Goal: Entertainment & Leisure: Consume media (video, audio)

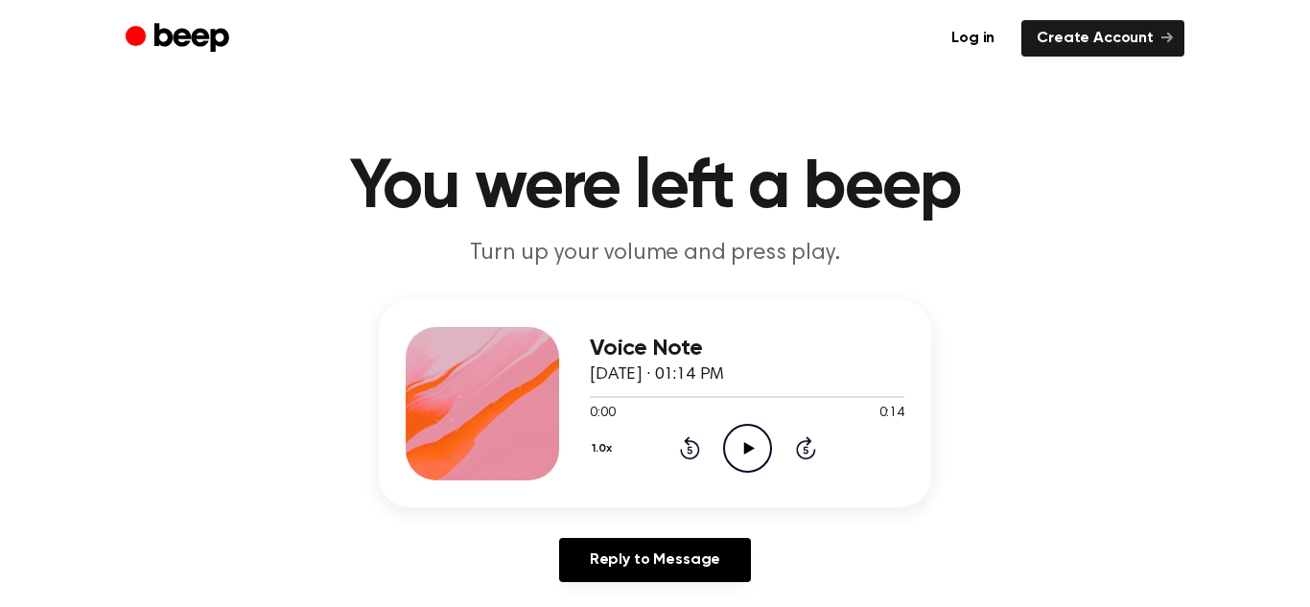
click at [742, 430] on icon "Play Audio" at bounding box center [747, 448] width 49 height 49
click at [743, 425] on circle at bounding box center [747, 448] width 47 height 47
click at [744, 428] on icon "Play Audio" at bounding box center [747, 448] width 49 height 49
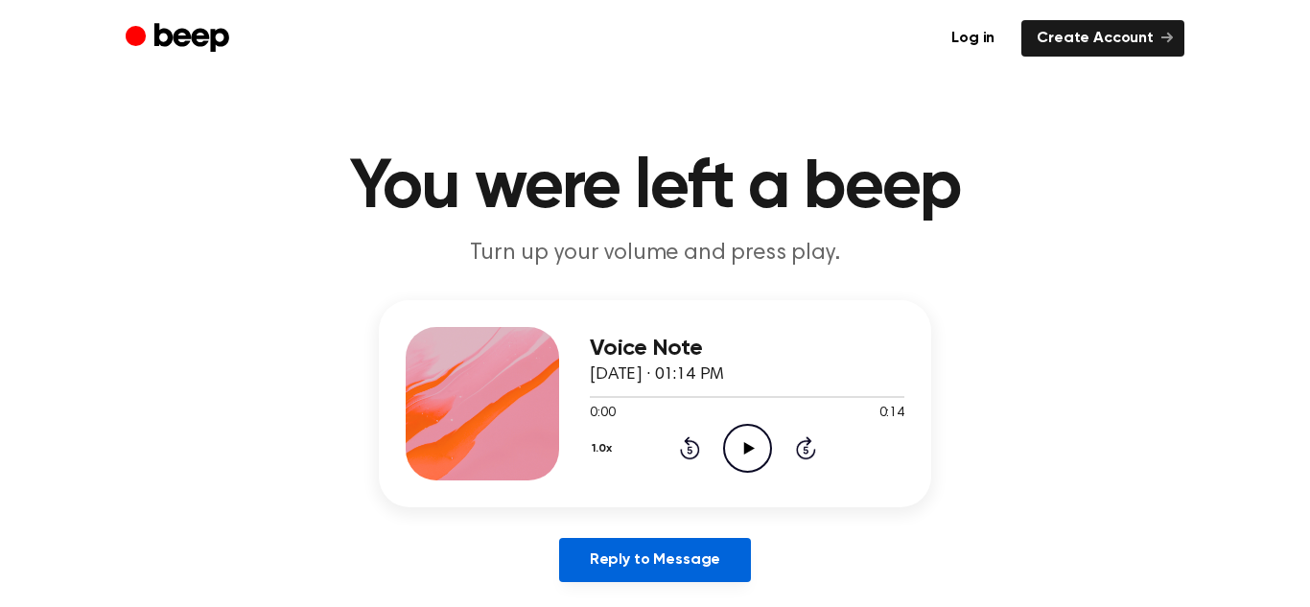
click at [637, 551] on link "Reply to Message" at bounding box center [655, 560] width 192 height 44
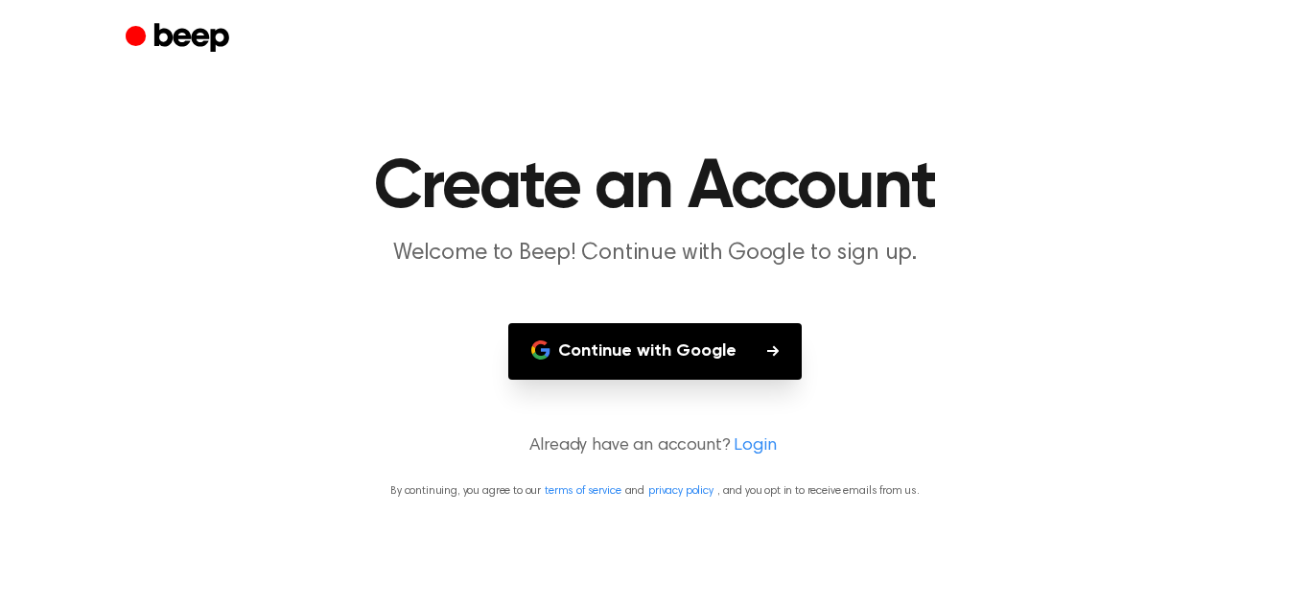
click at [675, 350] on button "Continue with Google" at bounding box center [655, 351] width 294 height 57
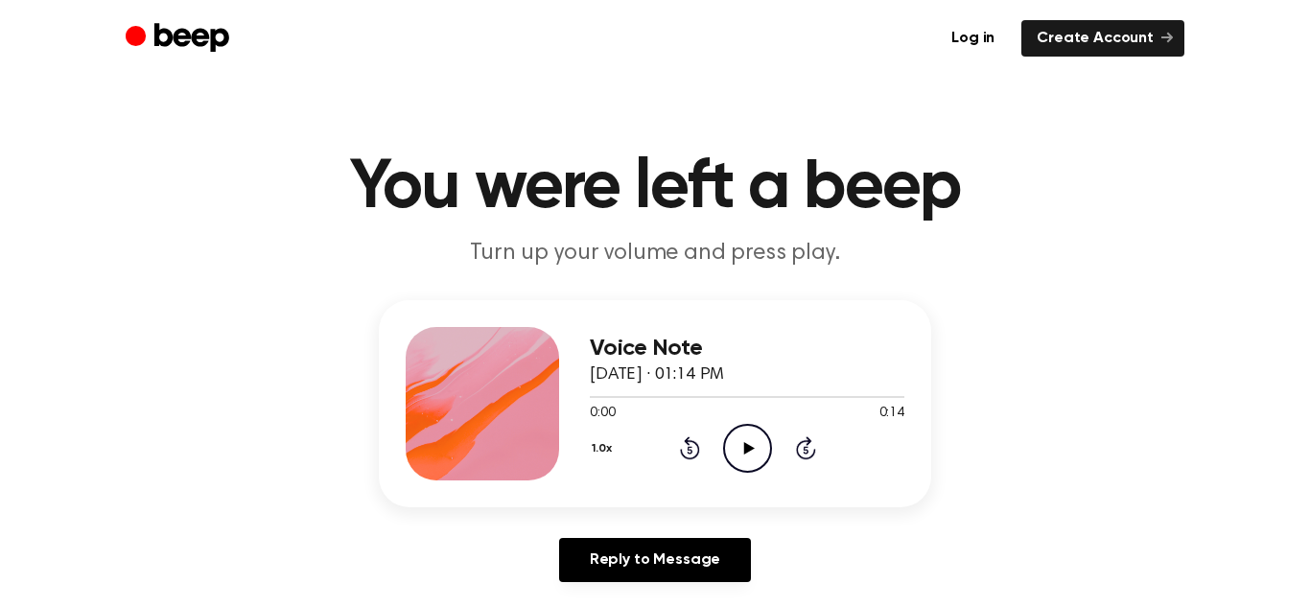
click at [740, 455] on icon "Play Audio" at bounding box center [747, 448] width 49 height 49
click at [739, 437] on icon "Pause Audio" at bounding box center [747, 448] width 49 height 49
click at [739, 437] on icon "Play Audio" at bounding box center [747, 448] width 49 height 49
click at [489, 486] on div "Voice Note [DATE] · 01:14 PM 0:00 0:14 Your browser does not support the [objec…" at bounding box center [655, 403] width 552 height 207
click at [829, 458] on div "1.0x Rewind 5 seconds Pause Audio Skip 5 seconds" at bounding box center [747, 448] width 315 height 49
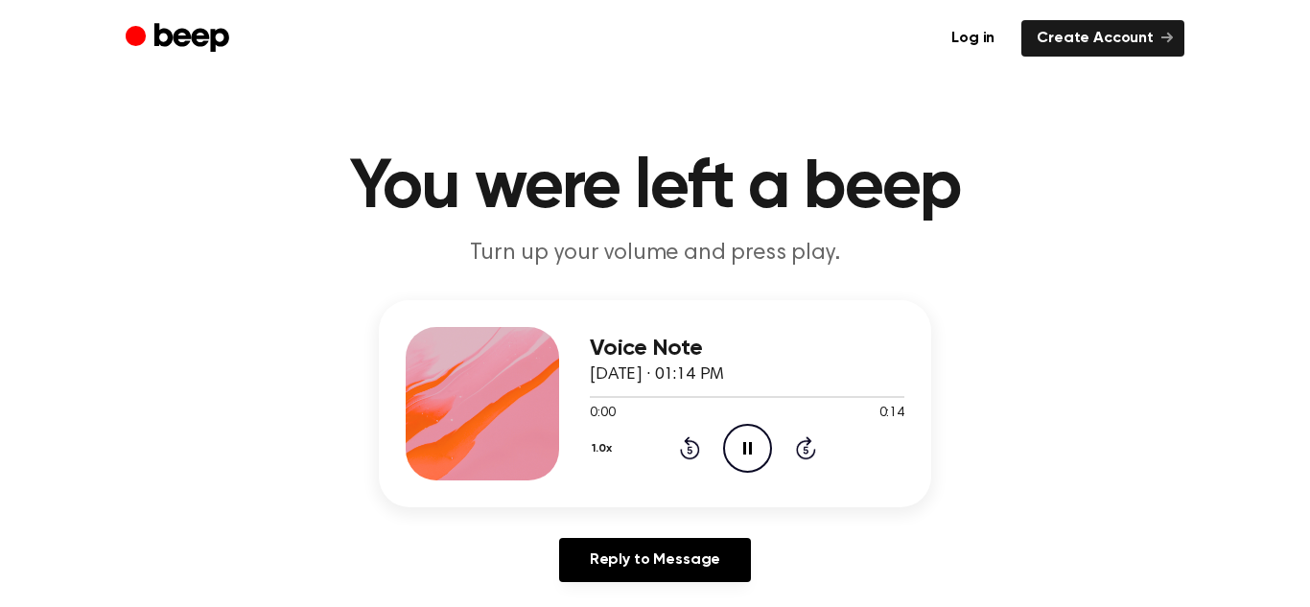
click at [827, 458] on div "1.0x Rewind 5 seconds Pause Audio Skip 5 seconds" at bounding box center [747, 448] width 315 height 49
click at [786, 453] on div "1.0x Rewind 5 seconds Pause Audio Skip 5 seconds" at bounding box center [747, 448] width 315 height 49
click at [809, 454] on icon "Skip 5 seconds" at bounding box center [805, 447] width 21 height 25
click at [947, 42] on link "Log in" at bounding box center [973, 38] width 74 height 36
click at [742, 452] on icon "Play Audio" at bounding box center [747, 448] width 49 height 49
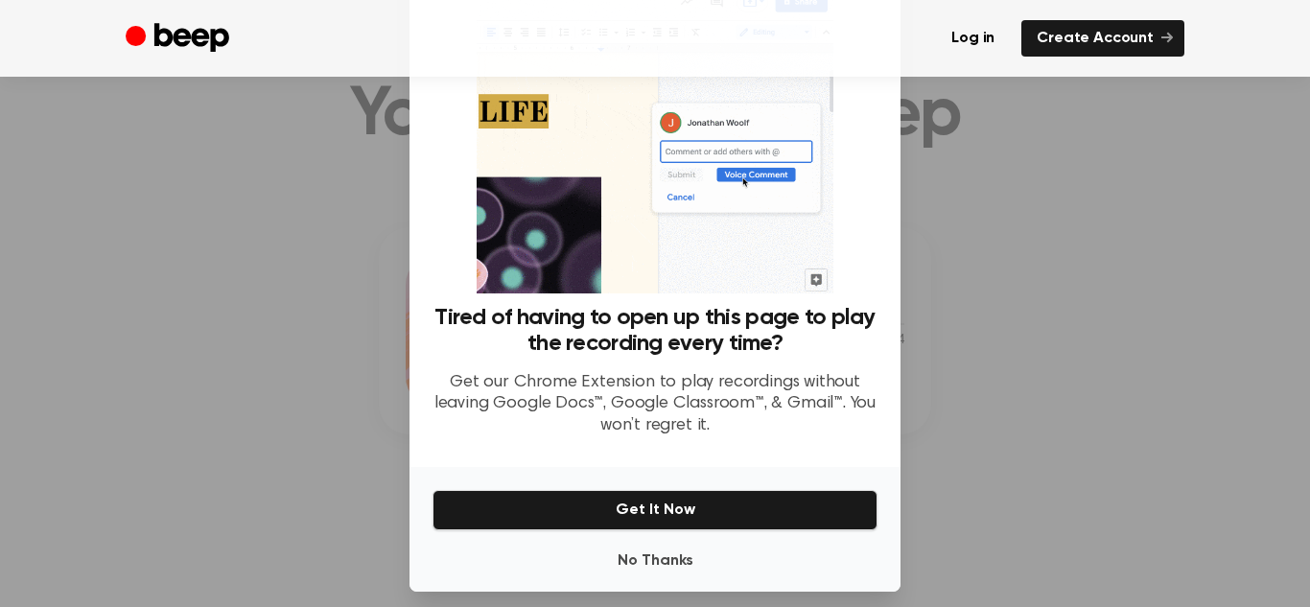
scroll to position [85, 0]
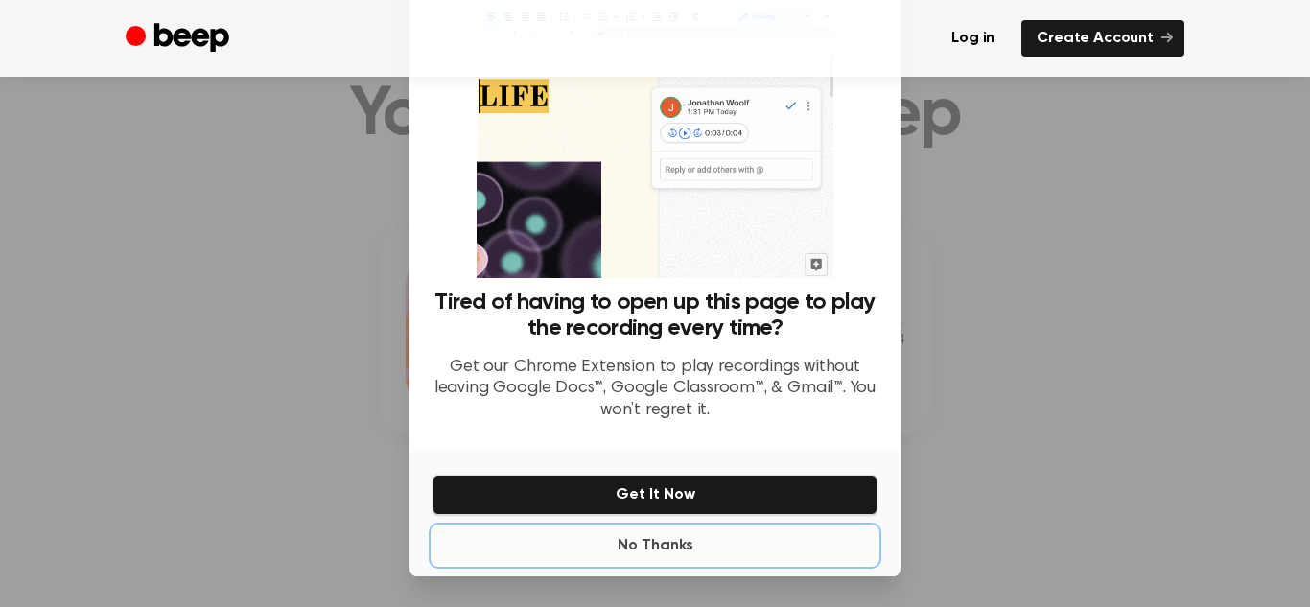
click at [694, 539] on button "No Thanks" at bounding box center [655, 546] width 445 height 38
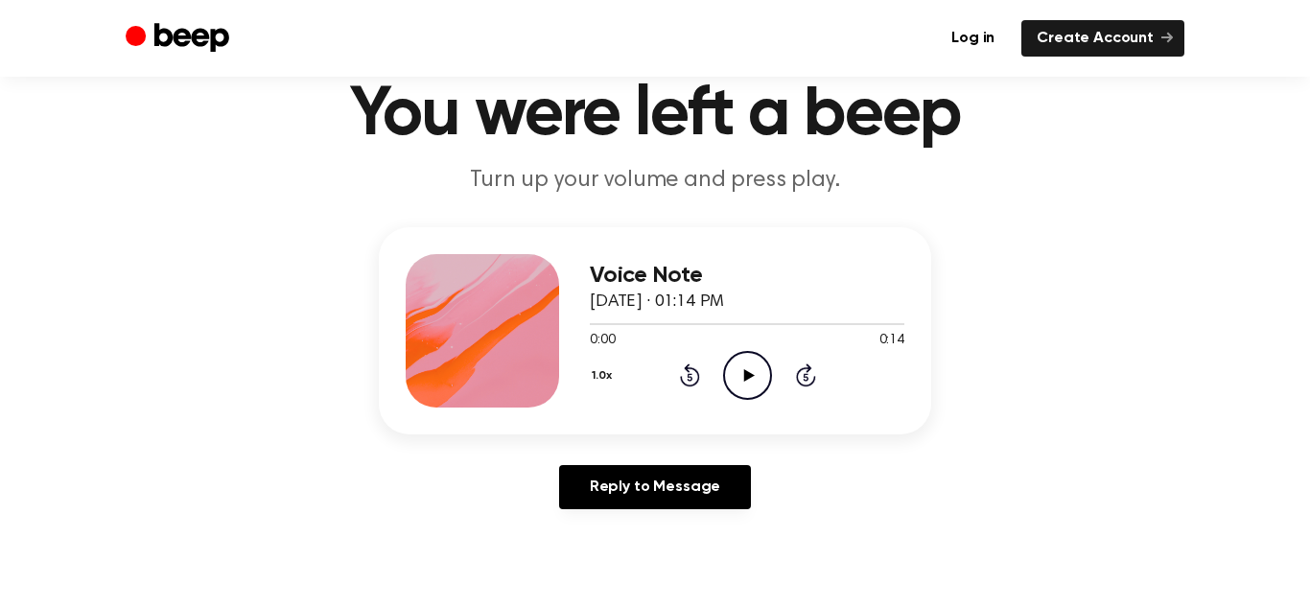
click at [751, 382] on icon "Play Audio" at bounding box center [747, 375] width 49 height 49
click at [846, 449] on div "Voice Note [DATE] · 01:14 PM 0:00 0:14 Your browser does not support the [objec…" at bounding box center [655, 375] width 1264 height 297
click at [736, 391] on icon "Pause Audio" at bounding box center [747, 375] width 49 height 49
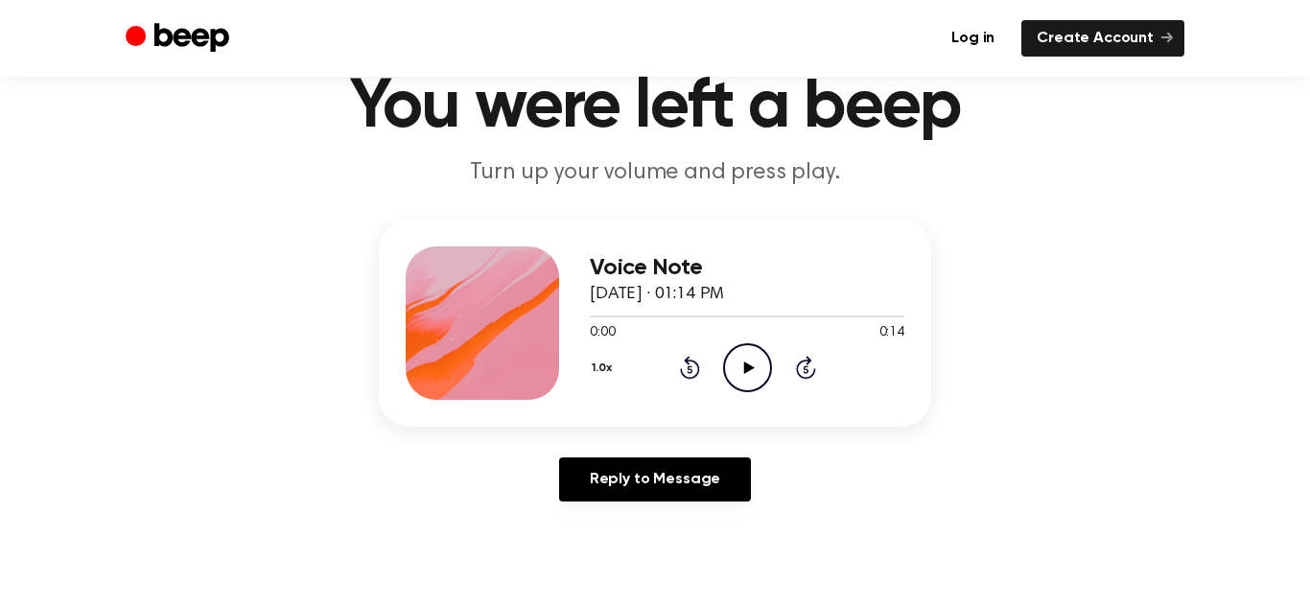
click at [740, 383] on icon "Play Audio" at bounding box center [747, 367] width 49 height 49
click at [748, 384] on icon "Pause Audio" at bounding box center [747, 367] width 49 height 49
click at [761, 362] on icon "Play Audio" at bounding box center [747, 367] width 49 height 49
click at [680, 378] on icon "Rewind 5 seconds" at bounding box center [689, 367] width 21 height 25
click at [685, 377] on icon at bounding box center [690, 367] width 20 height 23
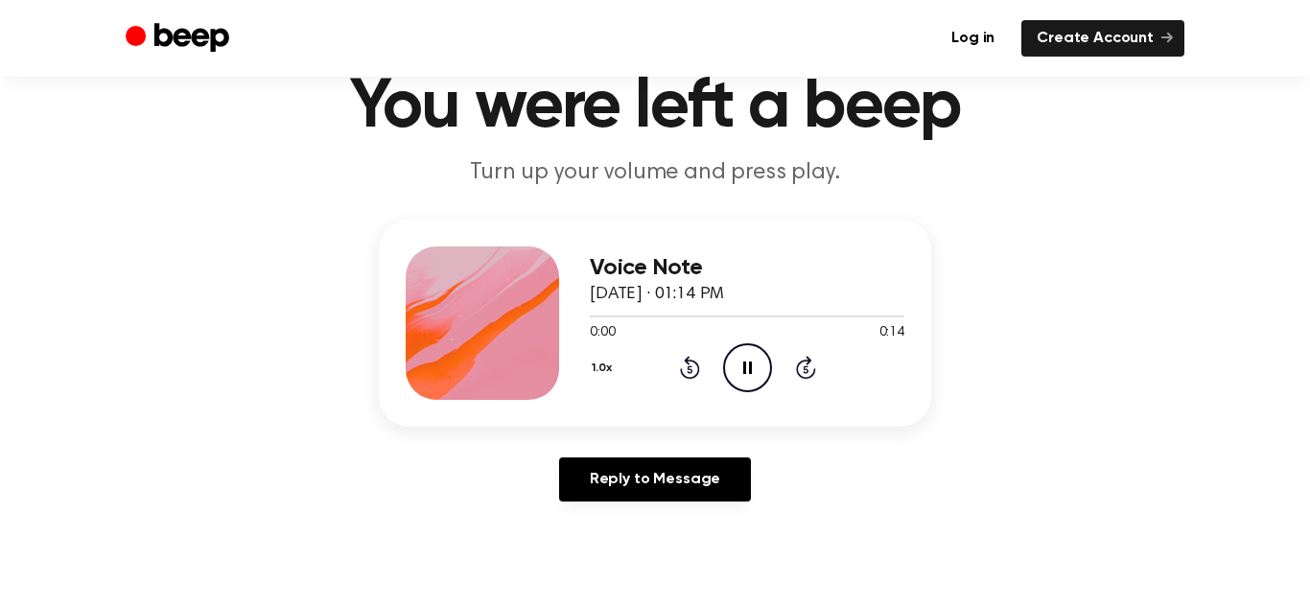
click at [690, 369] on icon at bounding box center [689, 370] width 5 height 8
click at [691, 360] on icon at bounding box center [690, 367] width 20 height 23
click at [690, 370] on icon "Rewind 5 seconds" at bounding box center [689, 367] width 21 height 25
click at [758, 364] on icon "Pause Audio" at bounding box center [747, 367] width 49 height 49
click at [801, 358] on icon "Skip 5 seconds" at bounding box center [805, 367] width 21 height 25
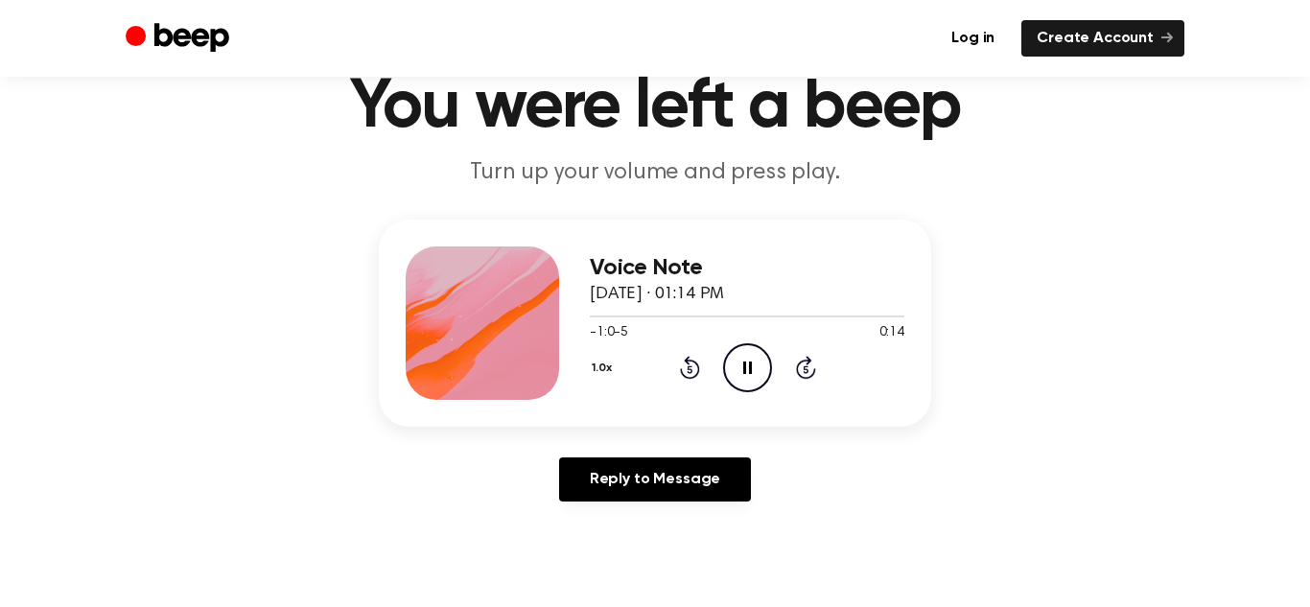
click at [797, 372] on icon at bounding box center [806, 367] width 20 height 23
click at [804, 367] on icon at bounding box center [805, 370] width 5 height 8
click at [806, 369] on icon at bounding box center [805, 370] width 5 height 8
click at [685, 381] on div "1.0x Rewind 5 seconds Pause Audio Skip 5 seconds" at bounding box center [747, 367] width 315 height 49
click at [690, 369] on icon at bounding box center [689, 370] width 5 height 8
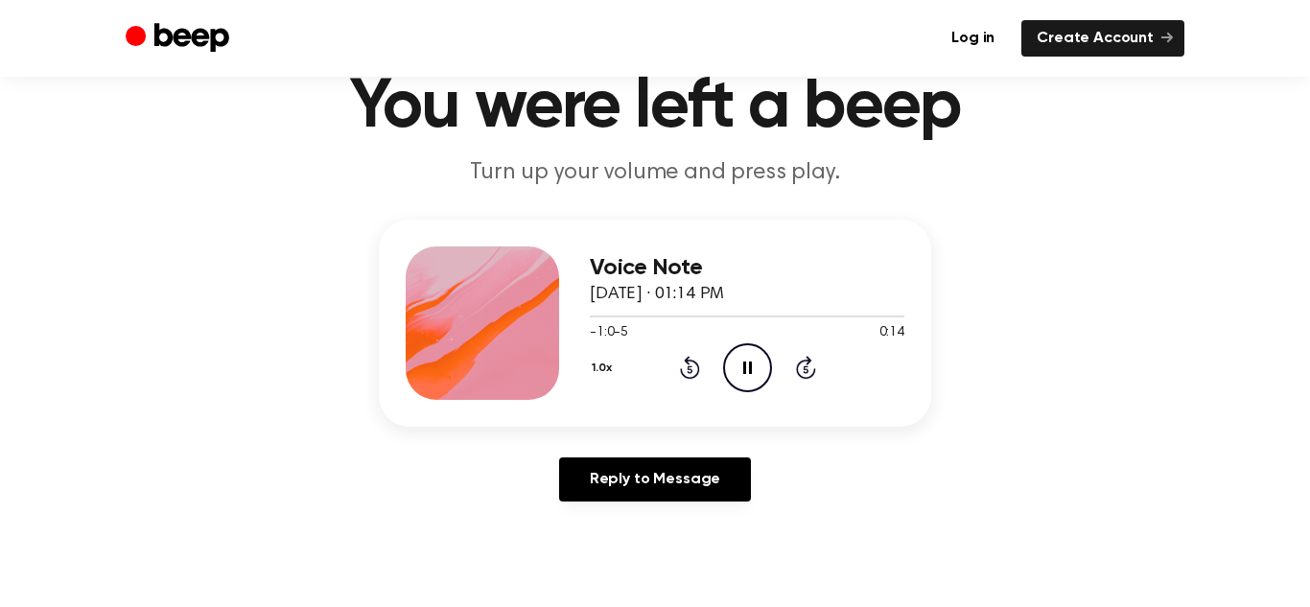
click at [681, 364] on icon "Rewind 5 seconds" at bounding box center [689, 367] width 21 height 25
click at [681, 376] on icon "Rewind 5 seconds" at bounding box center [689, 367] width 21 height 25
click at [742, 375] on icon "Pause Audio" at bounding box center [747, 367] width 49 height 49
click at [751, 379] on icon "Play Audio" at bounding box center [747, 367] width 49 height 49
click at [693, 380] on div "1.0x Rewind 5 seconds Pause Audio Skip 5 seconds" at bounding box center [747, 367] width 315 height 49
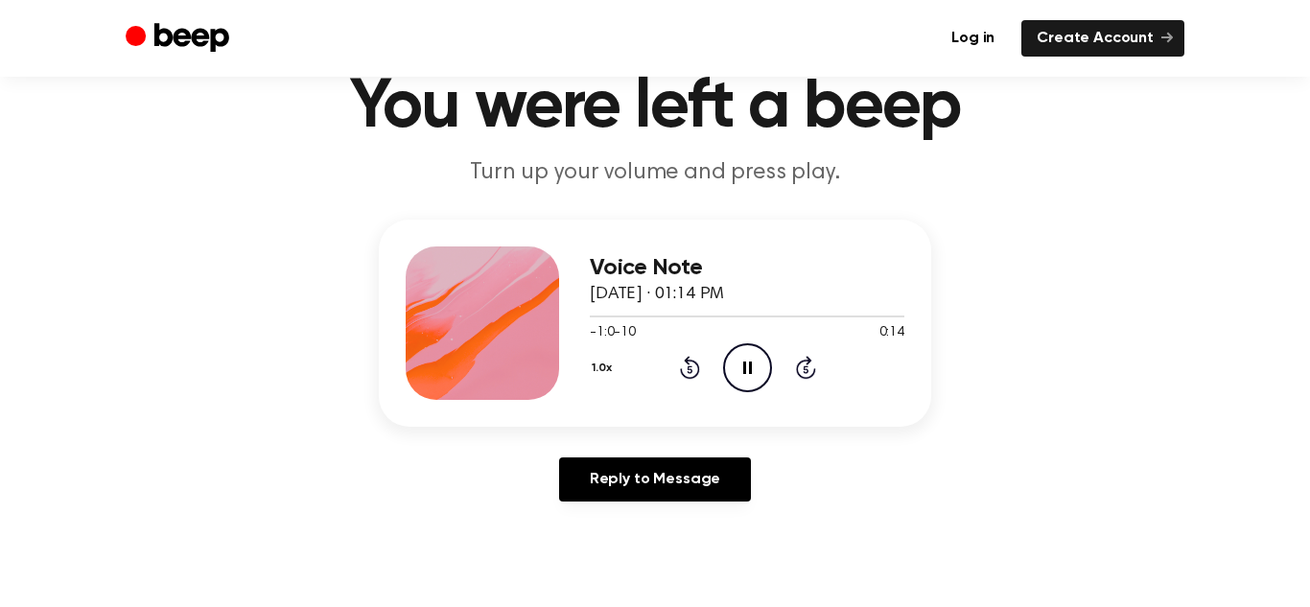
click at [686, 380] on div "1.0x Rewind 5 seconds Pause Audio Skip 5 seconds" at bounding box center [747, 367] width 315 height 49
click at [692, 373] on icon "Rewind 5 seconds" at bounding box center [689, 367] width 21 height 25
click at [692, 379] on icon at bounding box center [690, 367] width 20 height 23
click at [690, 369] on icon at bounding box center [689, 370] width 5 height 8
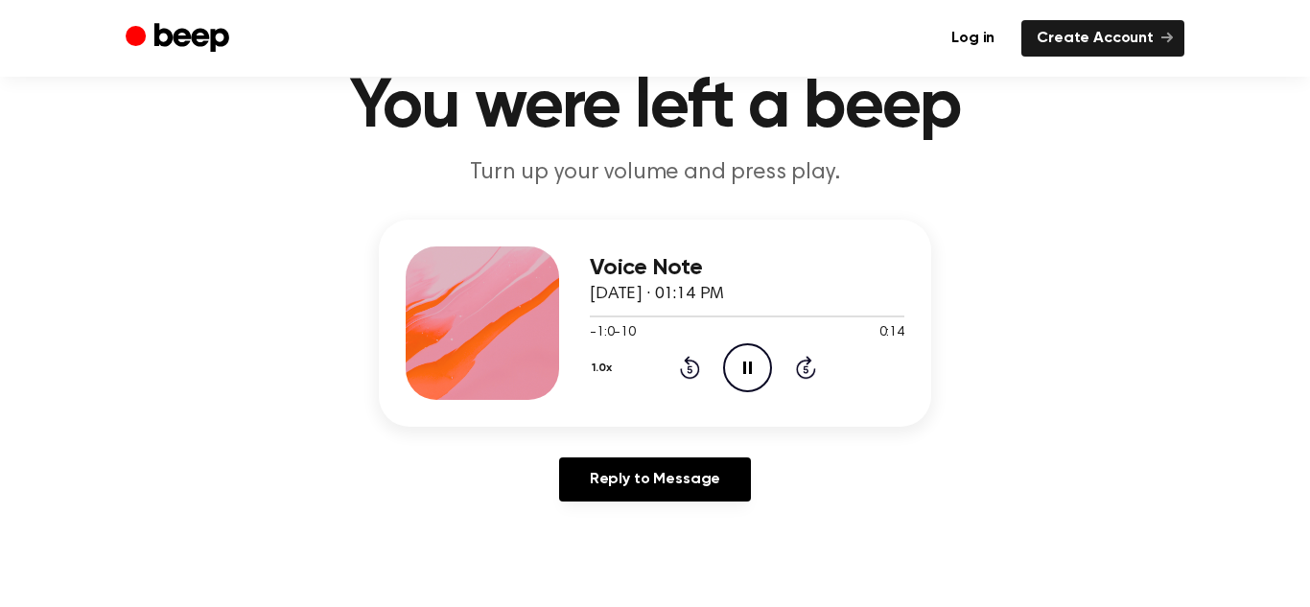
click at [690, 369] on icon at bounding box center [689, 370] width 5 height 8
click at [692, 369] on icon "Rewind 5 seconds" at bounding box center [689, 367] width 21 height 25
click at [691, 360] on icon at bounding box center [690, 367] width 20 height 23
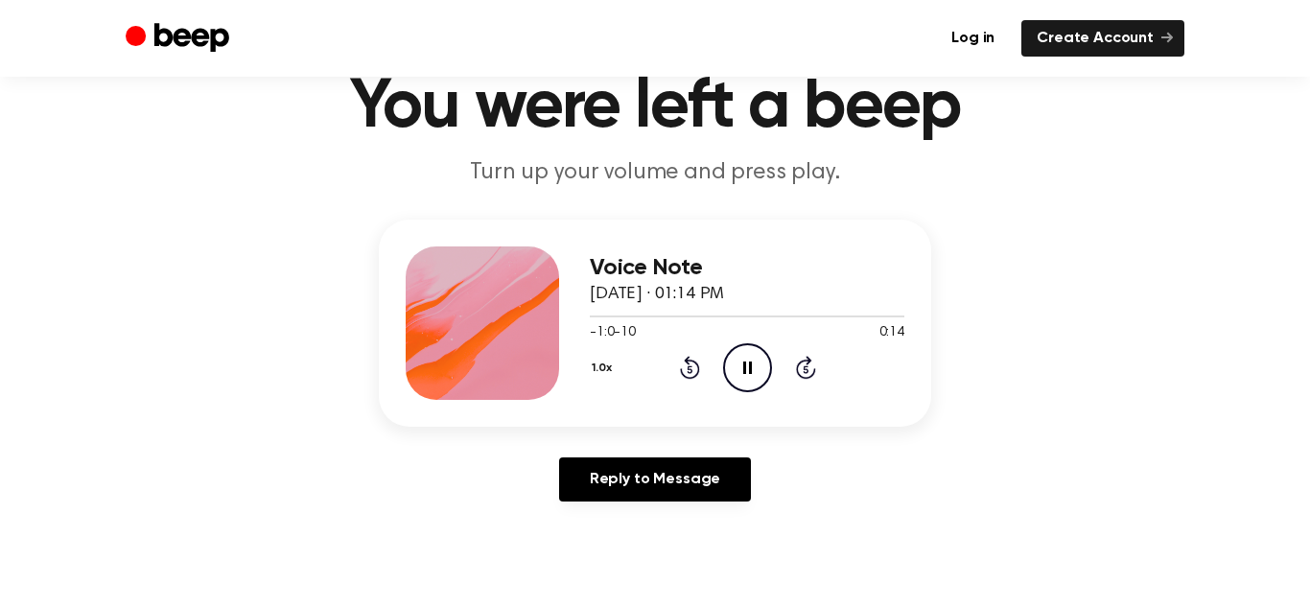
click at [689, 368] on icon "Rewind 5 seconds" at bounding box center [689, 367] width 21 height 25
click at [690, 369] on icon at bounding box center [689, 370] width 5 height 8
click at [806, 365] on icon "Skip 5 seconds" at bounding box center [805, 367] width 21 height 25
click at [782, 373] on div "1.0x Rewind 5 seconds Pause Audio Skip 5 seconds" at bounding box center [747, 367] width 315 height 49
click at [796, 364] on icon "Skip 5 seconds" at bounding box center [805, 367] width 21 height 25
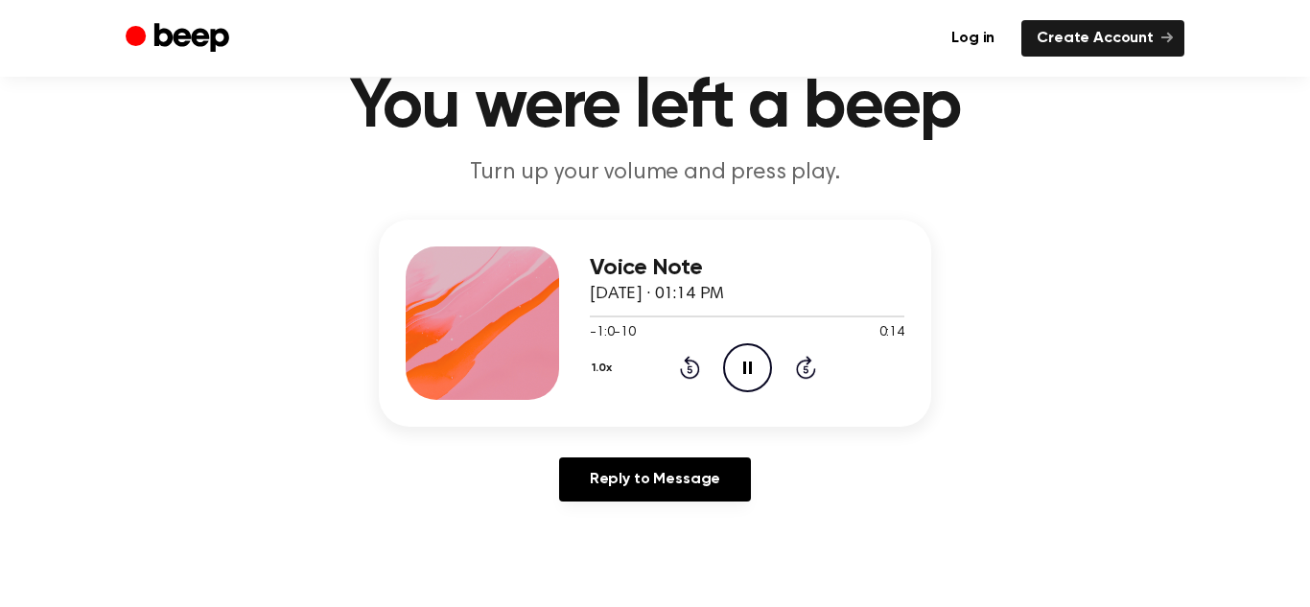
click at [734, 361] on icon "Pause Audio" at bounding box center [747, 367] width 49 height 49
click at [750, 368] on icon at bounding box center [748, 368] width 11 height 12
click at [739, 375] on icon "Pause Audio" at bounding box center [747, 367] width 49 height 49
click at [739, 375] on icon "Play Audio" at bounding box center [747, 367] width 49 height 49
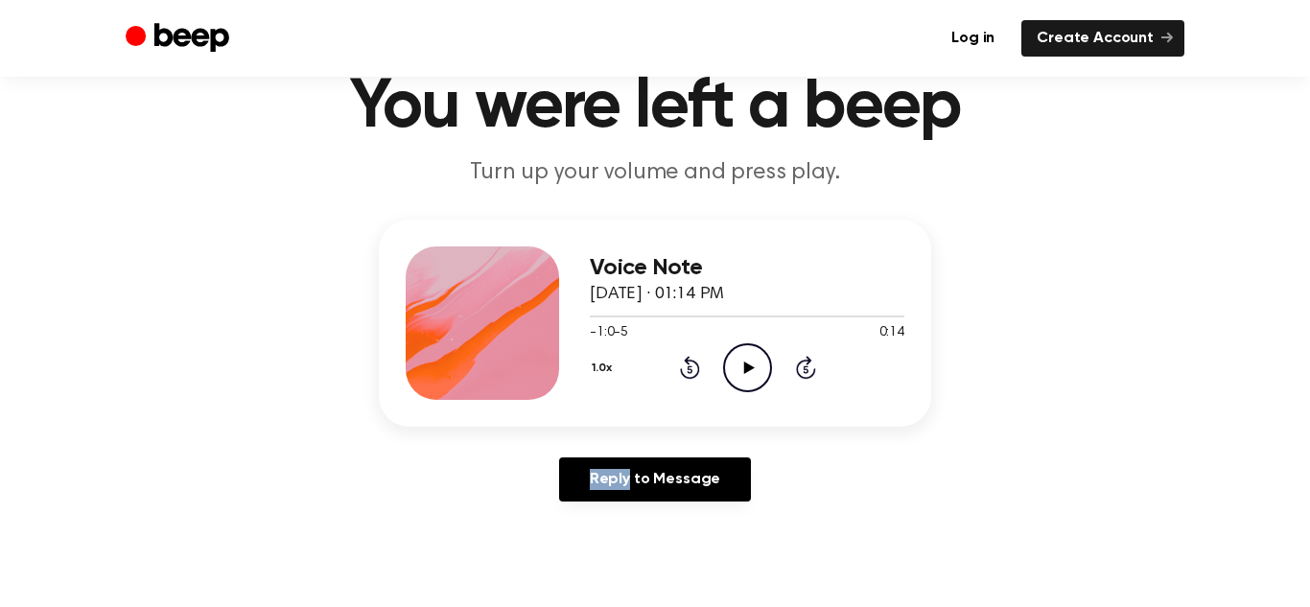
click at [739, 375] on icon "Play Audio" at bounding box center [747, 367] width 49 height 49
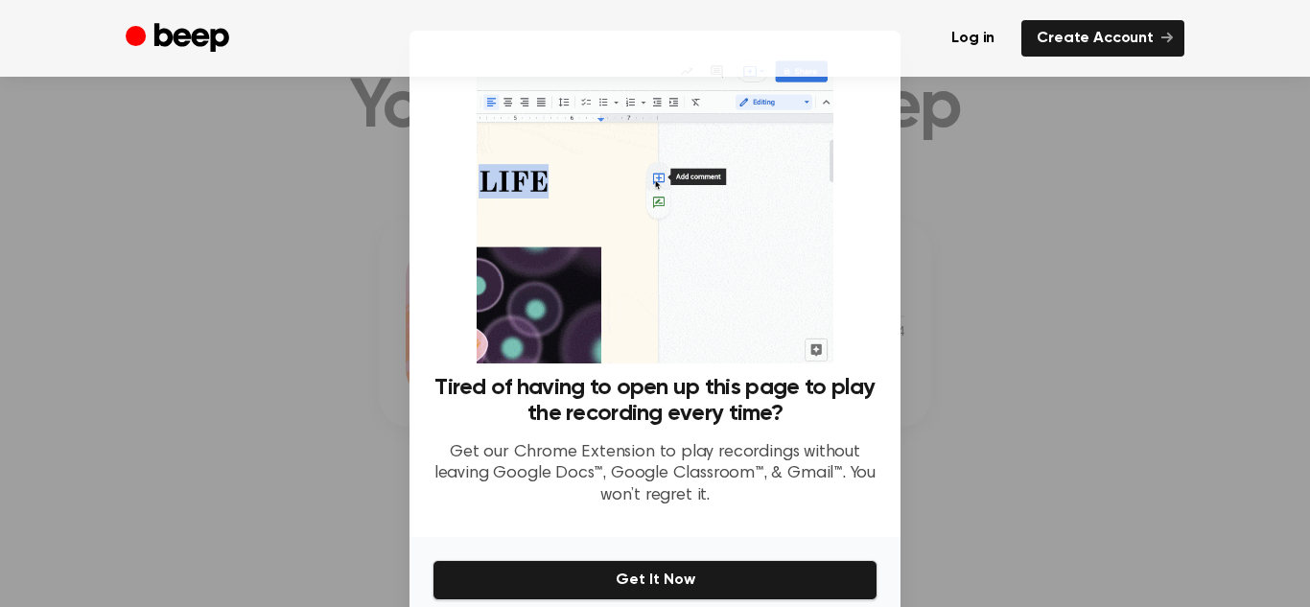
click at [739, 375] on h3 "Tired of having to open up this page to play the recording every time?" at bounding box center [655, 401] width 445 height 52
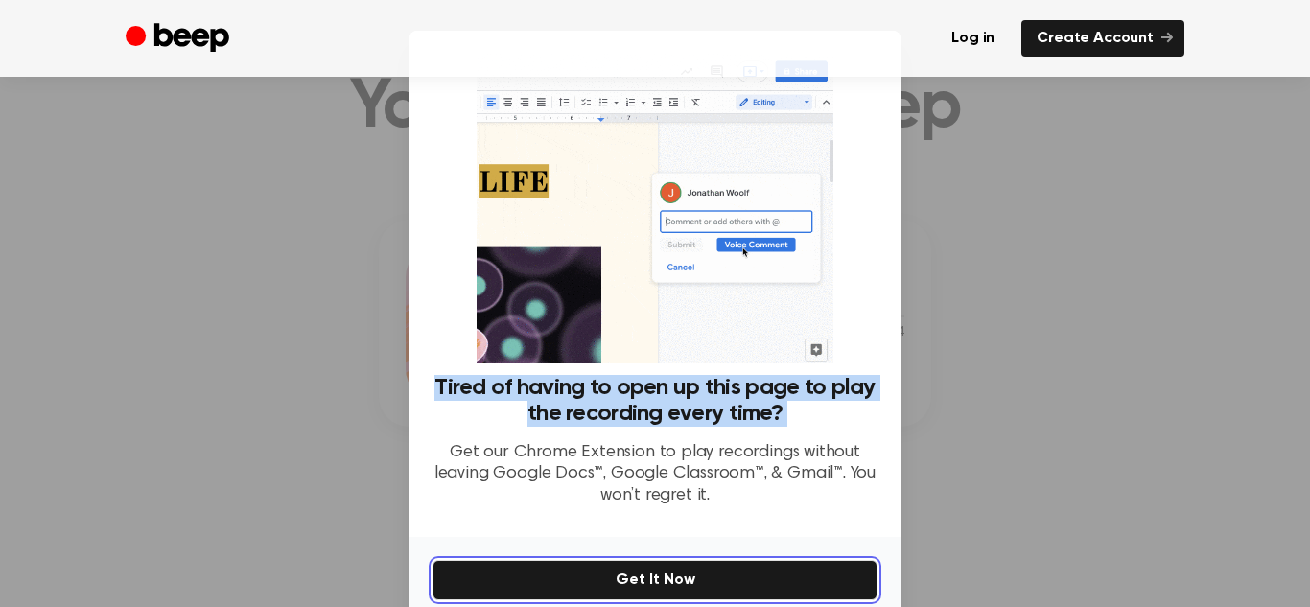
click at [675, 569] on button "Get It Now" at bounding box center [655, 580] width 445 height 40
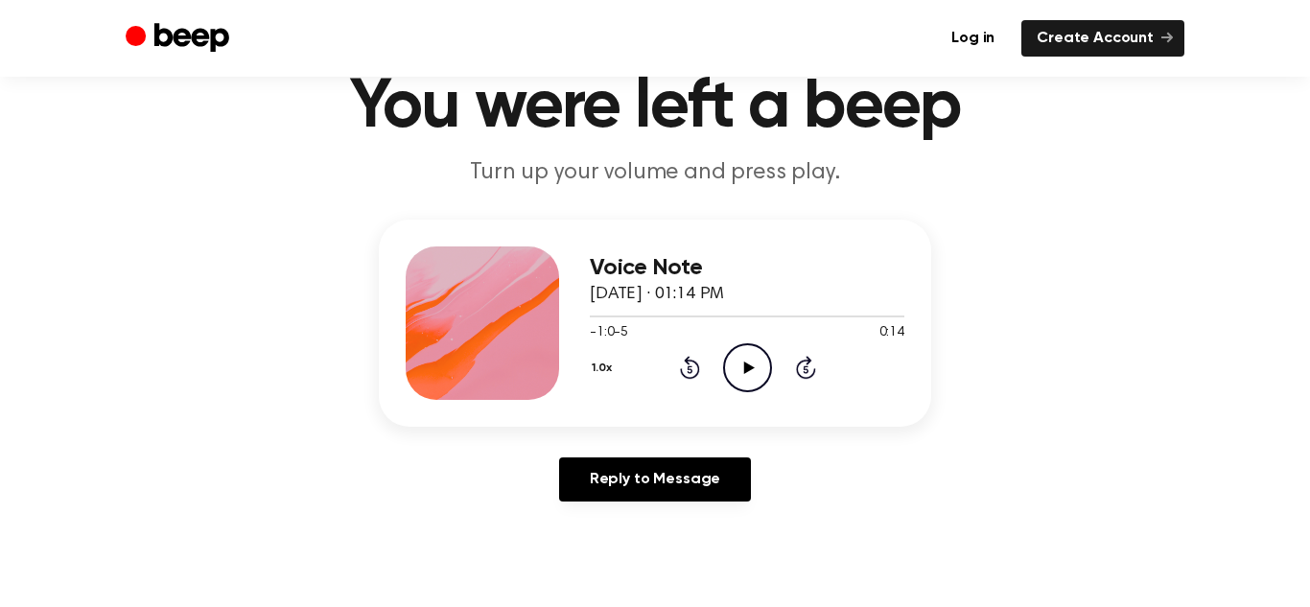
click at [730, 372] on icon "Play Audio" at bounding box center [747, 367] width 49 height 49
click at [759, 379] on icon "Pause Audio" at bounding box center [747, 367] width 49 height 49
click at [759, 379] on icon "Play Audio" at bounding box center [747, 367] width 49 height 49
click at [740, 374] on icon "Pause Audio" at bounding box center [747, 367] width 49 height 49
click at [737, 374] on icon "Play Audio" at bounding box center [747, 367] width 49 height 49
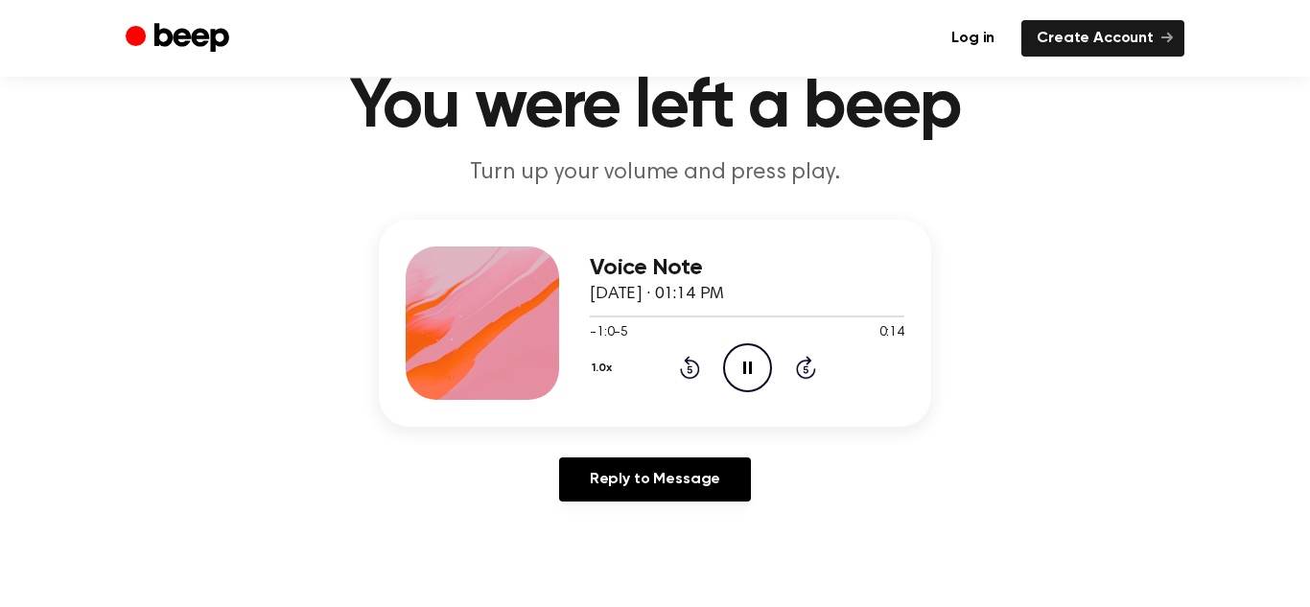
click at [746, 370] on icon "Pause Audio" at bounding box center [747, 367] width 49 height 49
click at [800, 364] on icon at bounding box center [806, 367] width 20 height 23
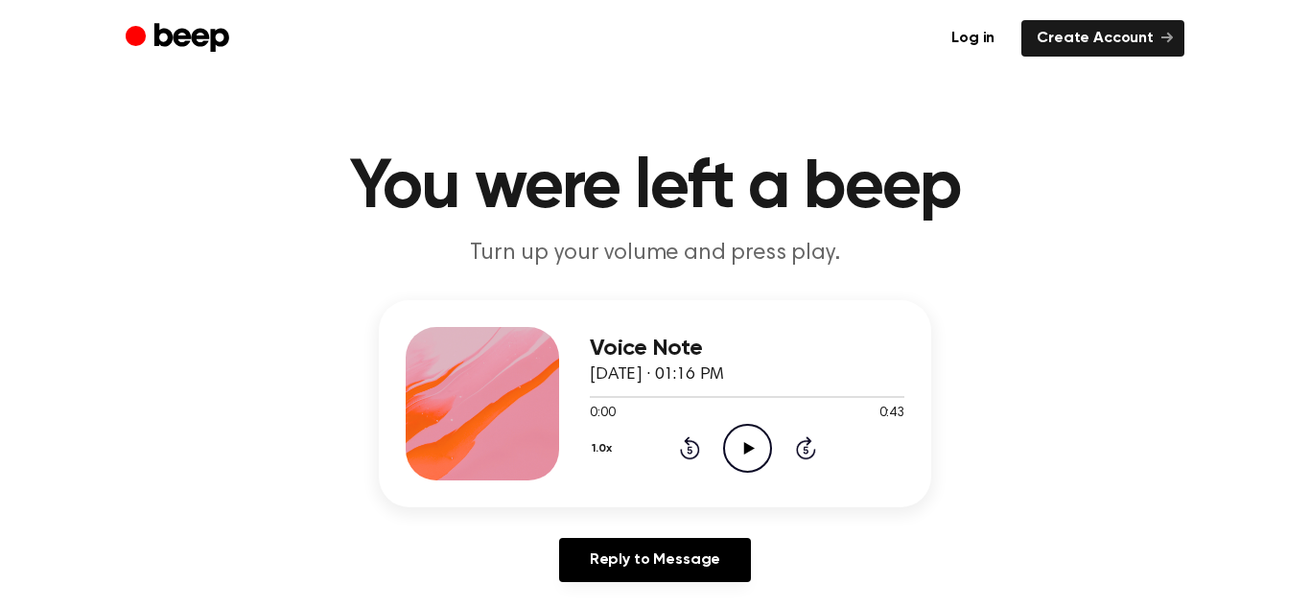
click at [754, 441] on icon "Play Audio" at bounding box center [747, 448] width 49 height 49
click at [806, 454] on icon at bounding box center [805, 451] width 5 height 8
click at [806, 454] on icon "Skip 5 seconds" at bounding box center [805, 447] width 21 height 25
click at [693, 443] on icon at bounding box center [690, 447] width 20 height 23
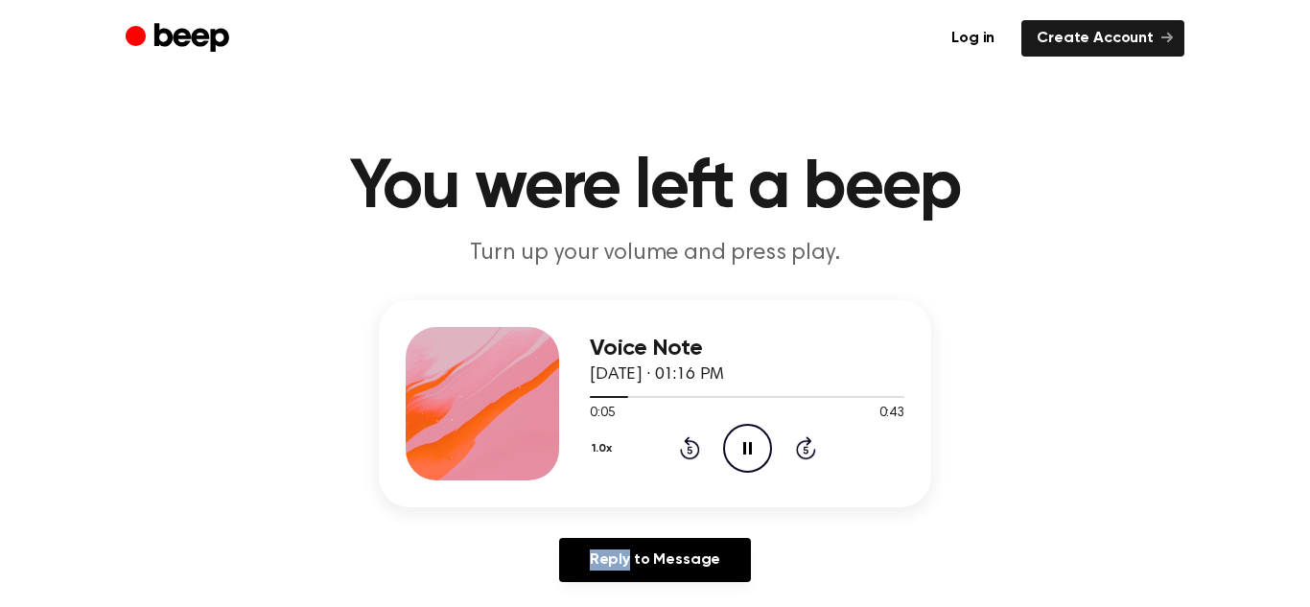
click at [693, 443] on icon at bounding box center [690, 447] width 20 height 23
click at [700, 447] on div "1.0x Rewind 5 seconds Pause Audio Skip 5 seconds" at bounding box center [747, 448] width 315 height 49
click at [685, 446] on icon "Rewind 5 seconds" at bounding box center [689, 447] width 21 height 25
click at [755, 444] on icon "Pause Audio" at bounding box center [747, 448] width 49 height 49
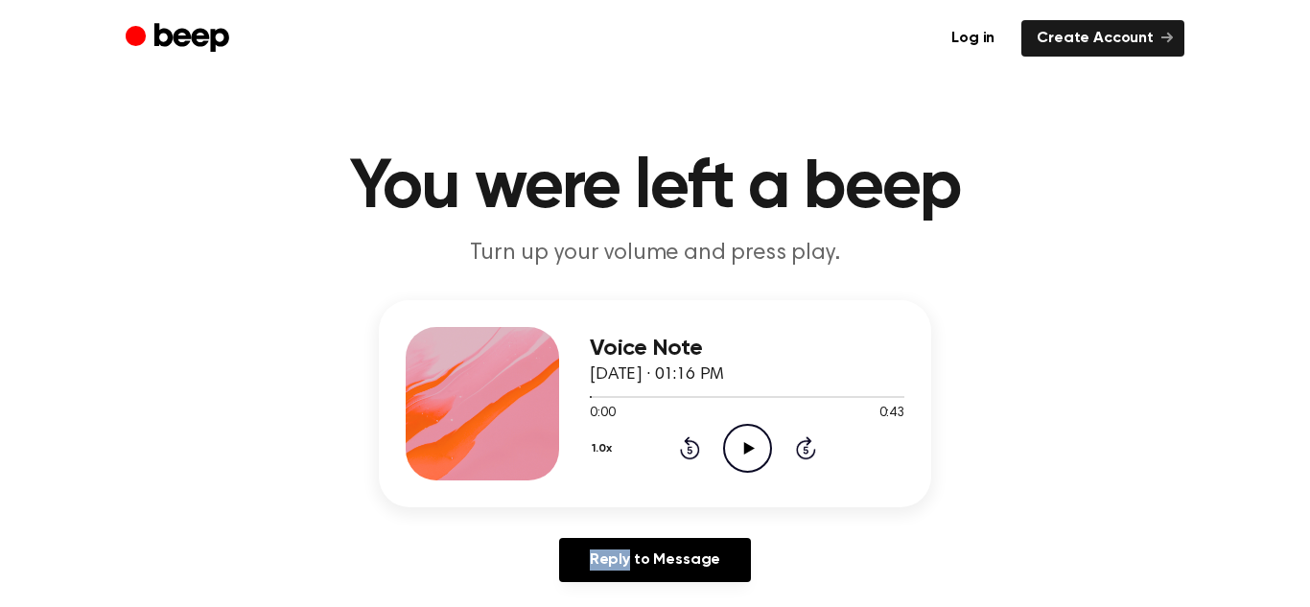
click at [755, 445] on icon "Play Audio" at bounding box center [747, 448] width 49 height 49
click at [816, 455] on div "1.0x Rewind 5 seconds Pause Audio Skip 5 seconds" at bounding box center [747, 448] width 315 height 49
click at [808, 452] on icon at bounding box center [805, 451] width 5 height 8
